Goal: Entertainment & Leisure: Consume media (video, audio)

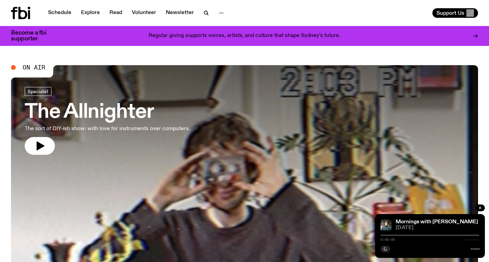
click at [134, 114] on h3 "The Allnighter" at bounding box center [107, 112] width 165 height 19
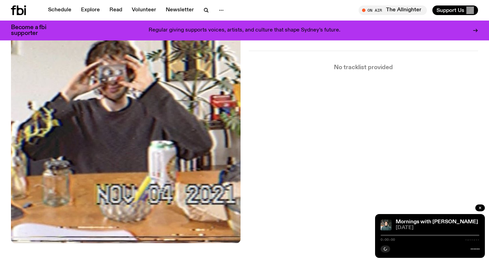
scroll to position [163, 0]
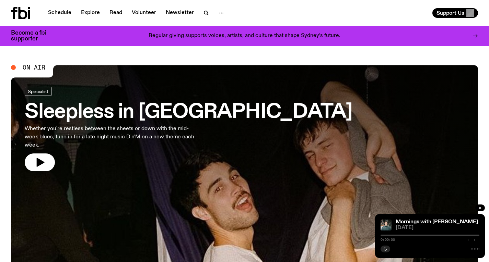
click at [162, 115] on h3 "Sleepless in [GEOGRAPHIC_DATA]" at bounding box center [189, 112] width 328 height 19
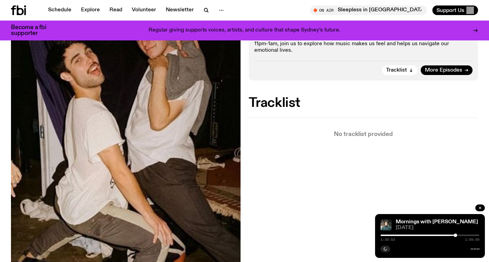
scroll to position [185, 0]
click at [207, 12] on icon "button" at bounding box center [206, 10] width 8 height 8
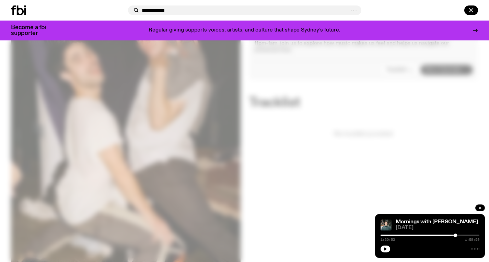
type input "**********"
click at [476, 7] on div at bounding box center [461, 10] width 33 height 10
click at [176, 13] on input "**********" at bounding box center [245, 11] width 207 height 6
click at [17, 12] on icon at bounding box center [20, 10] width 7 height 10
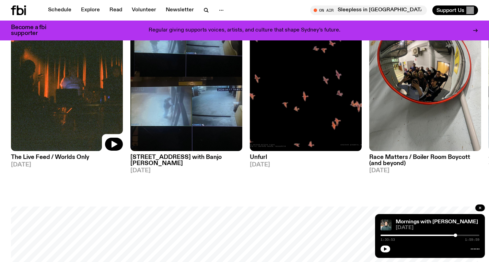
scroll to position [377, 0]
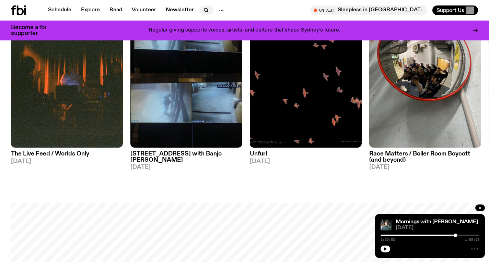
click at [206, 8] on icon "button" at bounding box center [206, 10] width 8 height 8
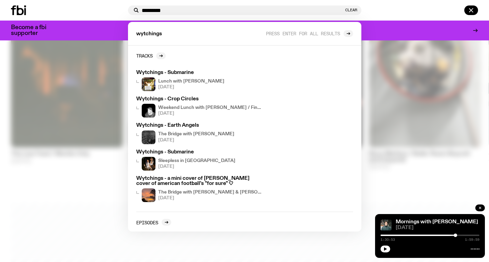
click at [206, 8] on input "*********" at bounding box center [243, 11] width 202 height 6
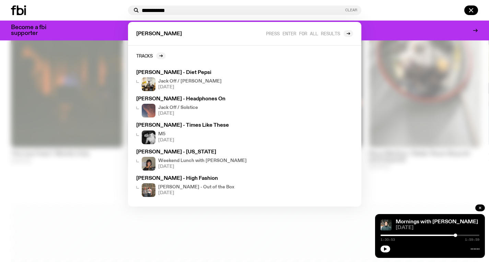
type input "**********"
click at [349, 9] on button "Clear" at bounding box center [351, 10] width 12 height 4
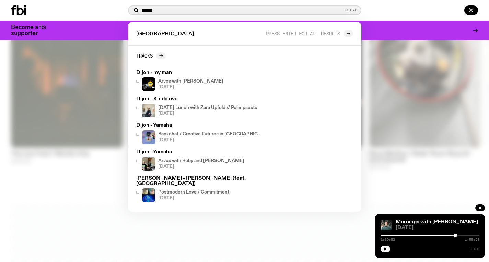
type input "*****"
click at [353, 10] on button "Clear" at bounding box center [351, 10] width 12 height 4
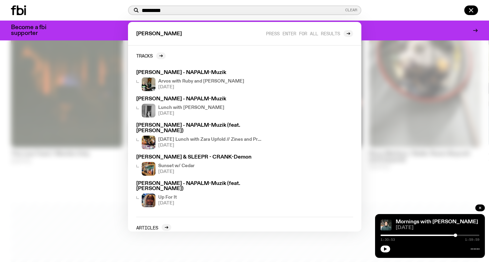
type input "*********"
click at [354, 10] on button "Clear" at bounding box center [351, 10] width 12 height 4
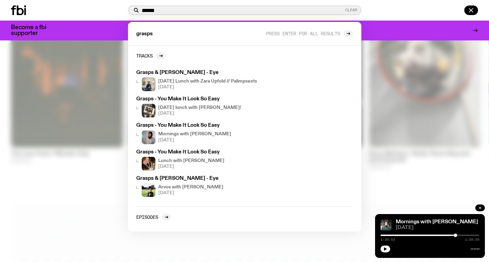
type input "******"
click at [351, 12] on button "Clear" at bounding box center [351, 10] width 12 height 4
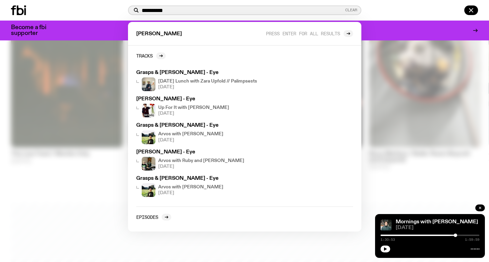
type input "**********"
click at [351, 12] on button "Clear" at bounding box center [351, 10] width 12 height 4
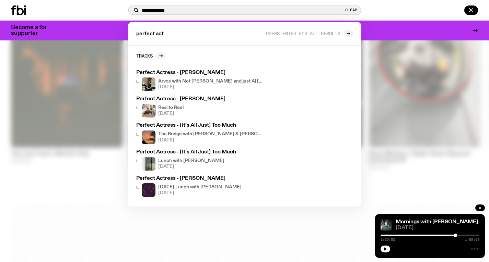
click at [157, 9] on input "**********" at bounding box center [243, 11] width 202 height 6
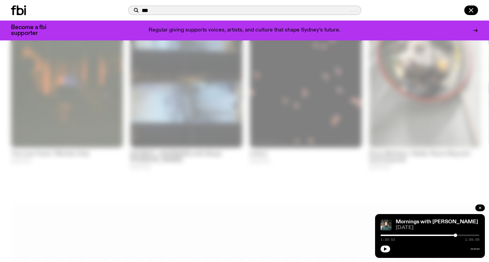
type input "***"
click at [21, 13] on icon at bounding box center [18, 10] width 15 height 10
click at [24, 1] on div "*** . . ." at bounding box center [244, 10] width 489 height 21
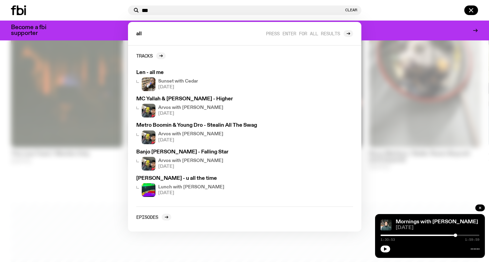
click at [20, 10] on icon at bounding box center [18, 10] width 15 height 10
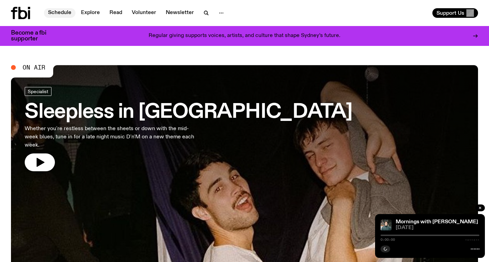
click at [59, 11] on link "Schedule" at bounding box center [60, 13] width 32 height 10
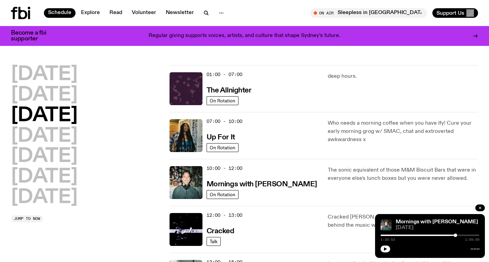
scroll to position [1, 0]
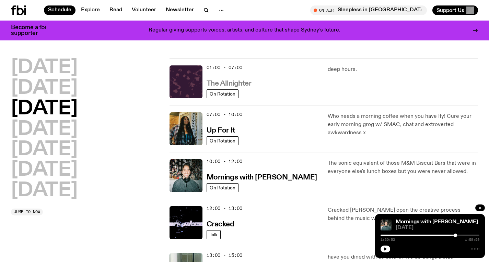
click at [216, 80] on h3 "The Allnighter" at bounding box center [229, 83] width 45 height 7
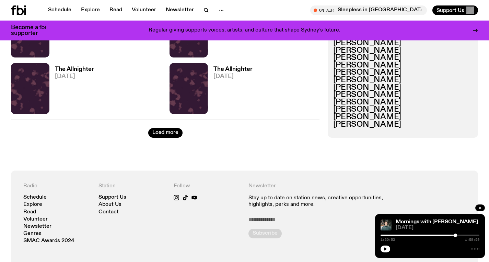
scroll to position [1222, 0]
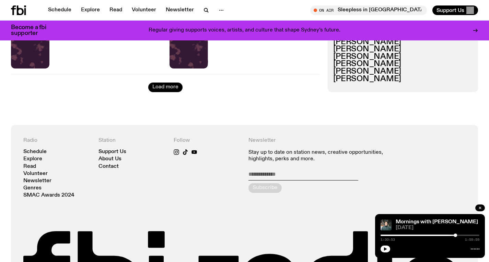
click at [173, 86] on button "Load more" at bounding box center [165, 88] width 34 height 10
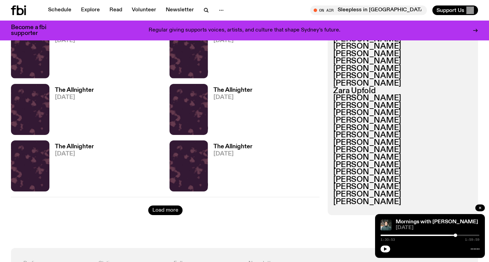
scroll to position [2009, 0]
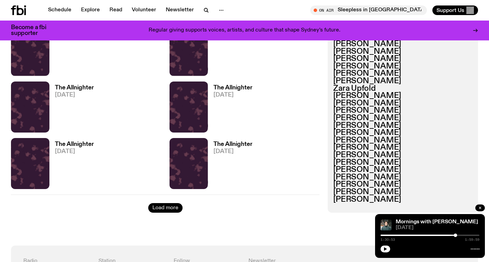
click at [162, 206] on button "Load more" at bounding box center [165, 208] width 34 height 10
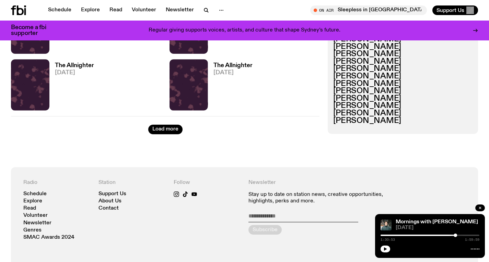
scroll to position [2986, 0]
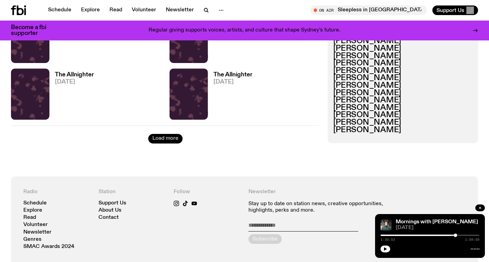
click at [172, 139] on button "Load more" at bounding box center [165, 139] width 34 height 10
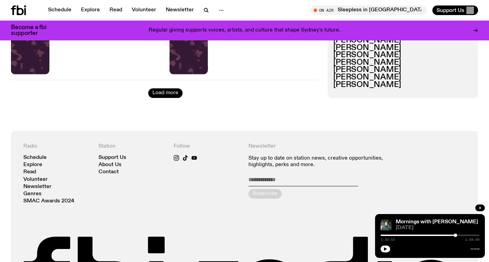
scroll to position [3933, 0]
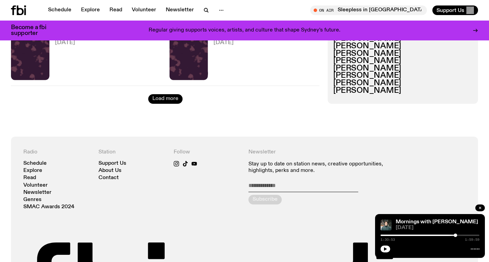
click at [172, 101] on button "Load more" at bounding box center [165, 99] width 34 height 10
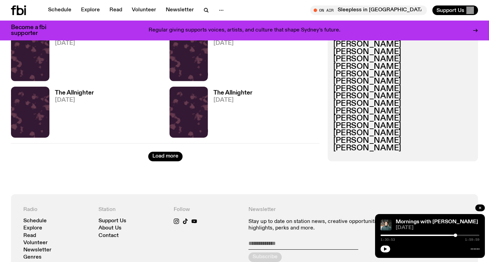
scroll to position [4786, 0]
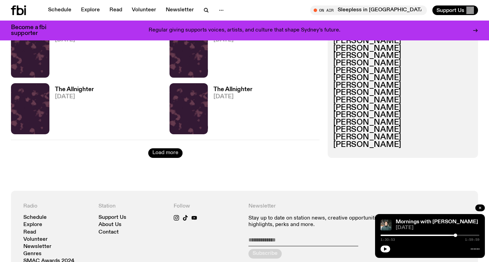
click at [163, 158] on button "Load more" at bounding box center [165, 154] width 34 height 10
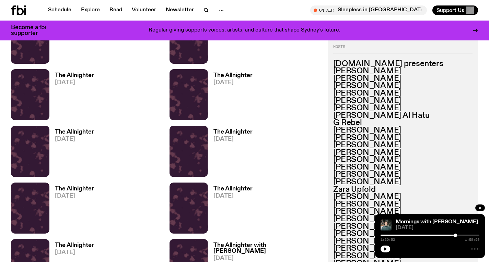
scroll to position [5593, 0]
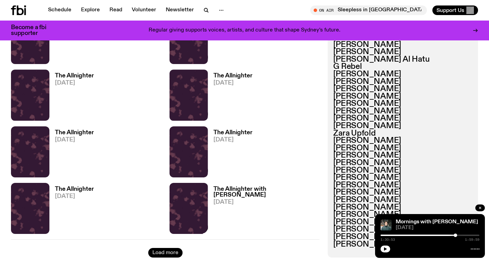
click at [168, 254] on button "Load more" at bounding box center [165, 253] width 34 height 10
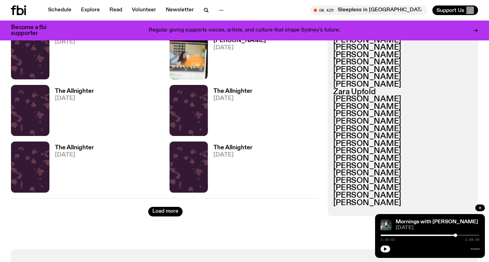
scroll to position [6658, 0]
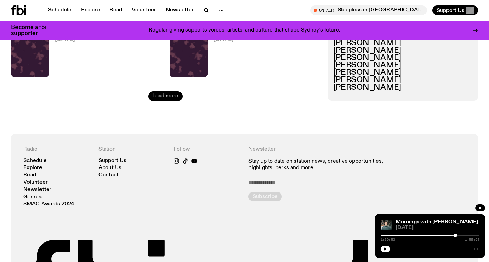
click at [172, 93] on button "Load more" at bounding box center [165, 97] width 34 height 10
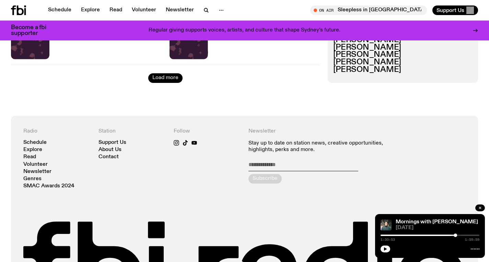
scroll to position [7565, 0]
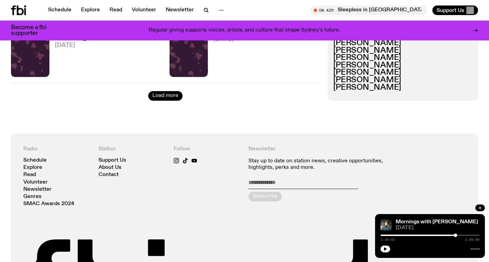
click at [168, 95] on button "Load more" at bounding box center [165, 96] width 34 height 10
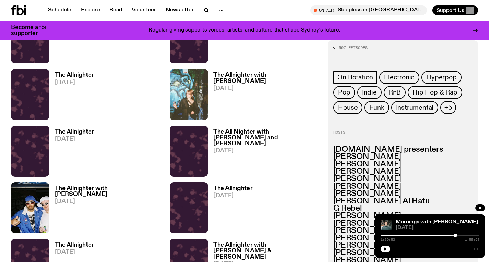
scroll to position [7702, 0]
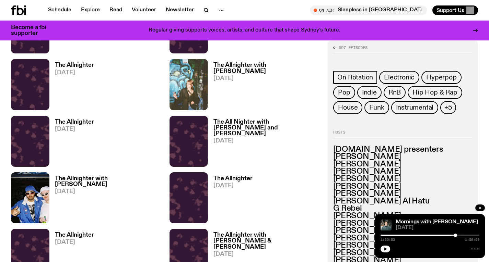
click at [242, 129] on h3 "The All Nighter with Louisa Christie and Emma Higgins" at bounding box center [266, 127] width 106 height 17
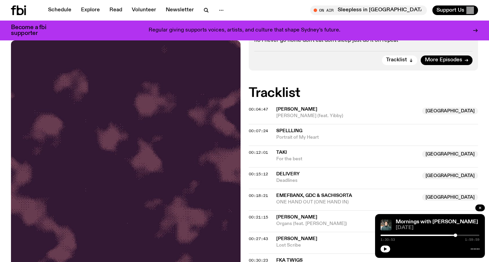
scroll to position [51, 0]
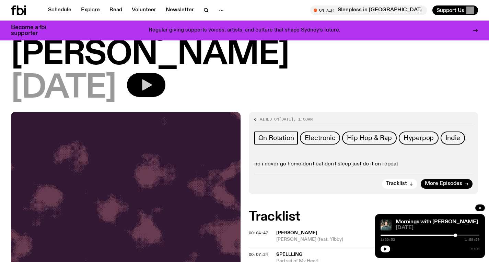
click at [165, 93] on button "button" at bounding box center [146, 85] width 38 height 24
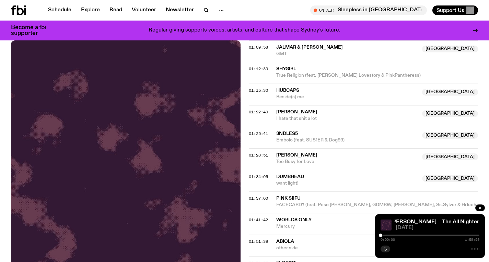
scroll to position [632, 0]
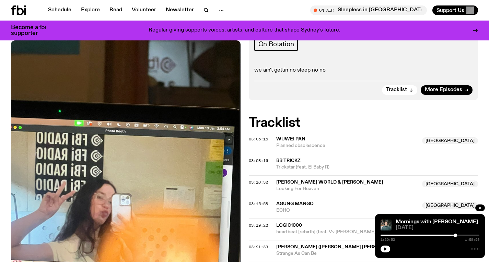
scroll to position [132, 0]
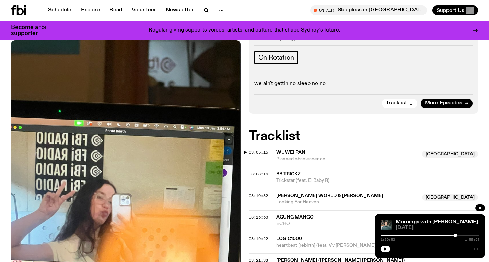
click at [254, 151] on span "03:05:15" at bounding box center [258, 152] width 19 height 5
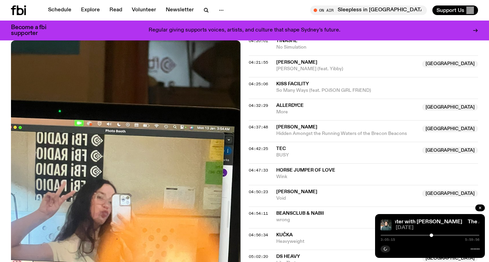
scroll to position [656, 0]
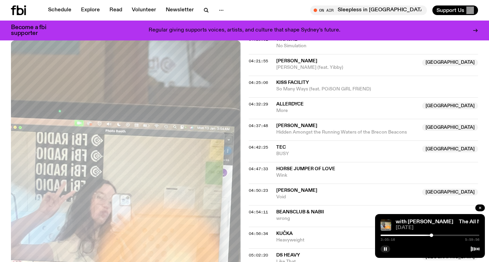
click at [430, 235] on div at bounding box center [430, 235] width 3 height 3
click at [430, 234] on div at bounding box center [430, 235] width 3 height 3
click at [431, 234] on div at bounding box center [430, 235] width 3 height 3
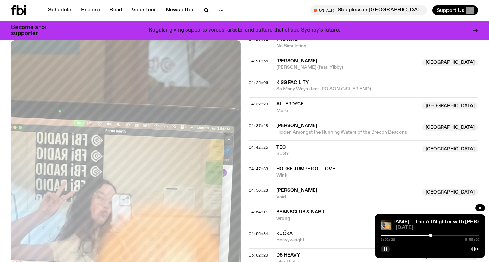
click at [430, 234] on div at bounding box center [430, 235] width 3 height 3
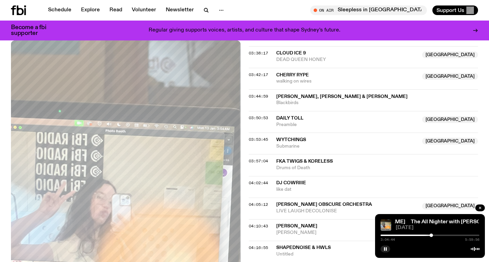
scroll to position [421, 0]
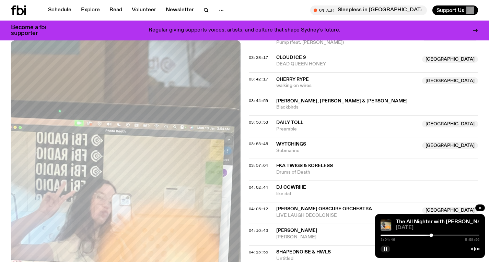
click at [434, 236] on div at bounding box center [429, 235] width 99 height 1
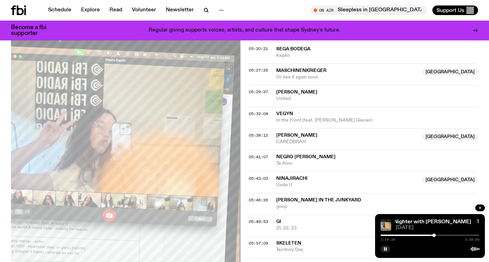
scroll to position [970, 0]
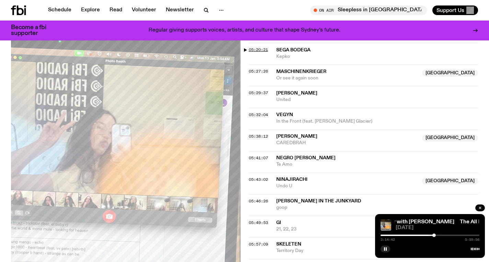
click at [262, 49] on span "05:20:21" at bounding box center [258, 49] width 19 height 5
click at [470, 234] on div "5:20:29 5:59:56" at bounding box center [429, 238] width 99 height 8
click at [471, 235] on div at bounding box center [429, 235] width 99 height 1
click at [471, 235] on div at bounding box center [471, 235] width 3 height 3
click at [471, 235] on div at bounding box center [470, 235] width 3 height 3
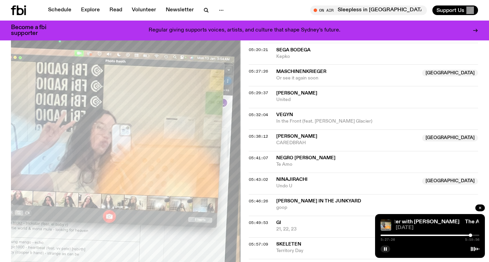
click at [470, 235] on div at bounding box center [470, 235] width 3 height 3
click at [469, 235] on div at bounding box center [470, 235] width 3 height 3
click at [471, 235] on div at bounding box center [429, 235] width 99 height 1
